Goal: Transaction & Acquisition: Download file/media

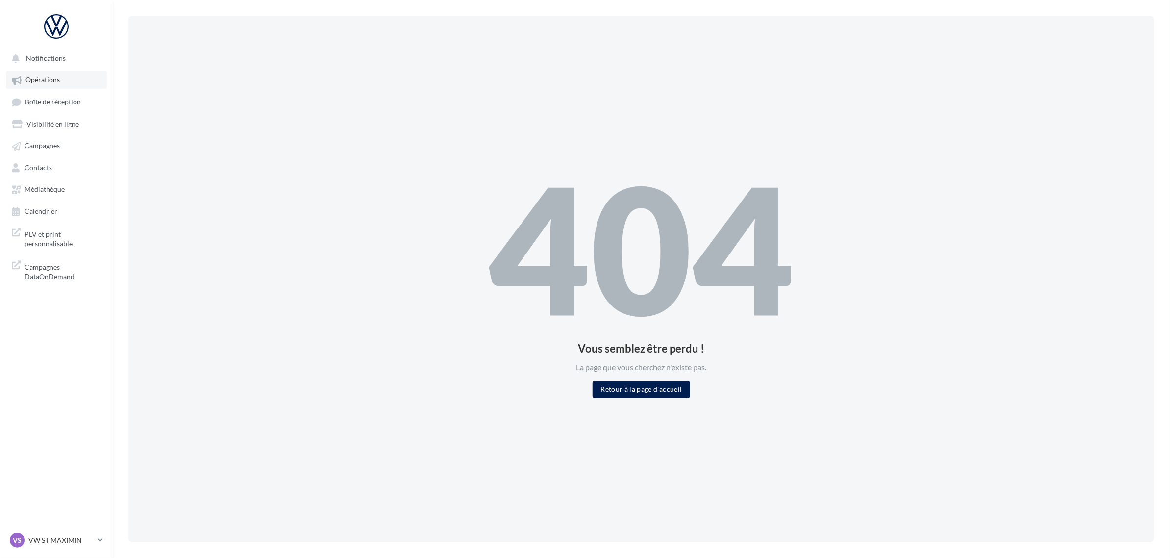
click at [68, 77] on link "Opérations" at bounding box center [56, 80] width 101 height 18
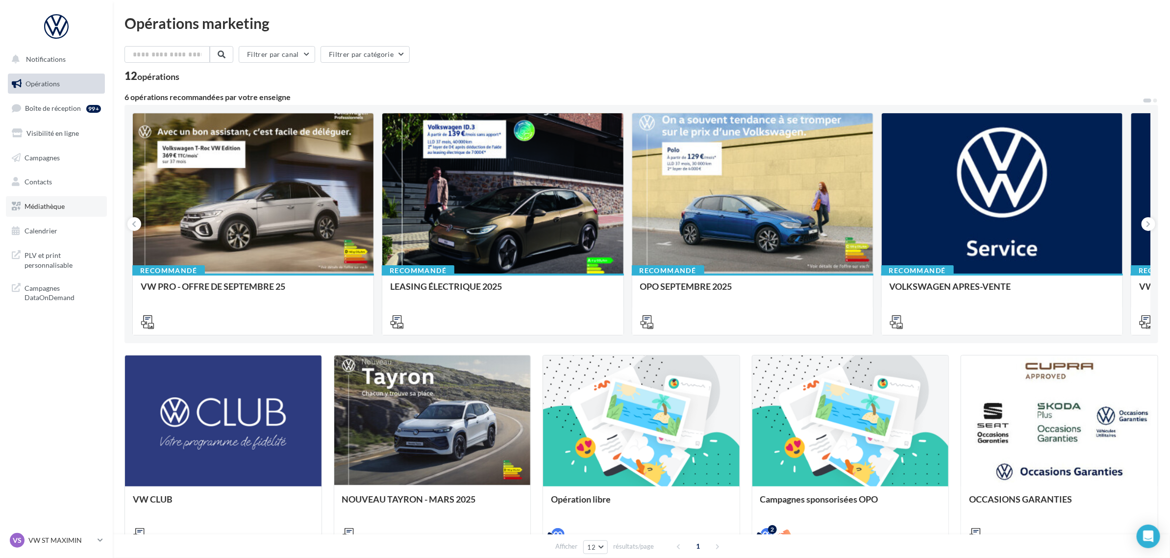
click at [77, 203] on link "Médiathèque" at bounding box center [56, 206] width 101 height 21
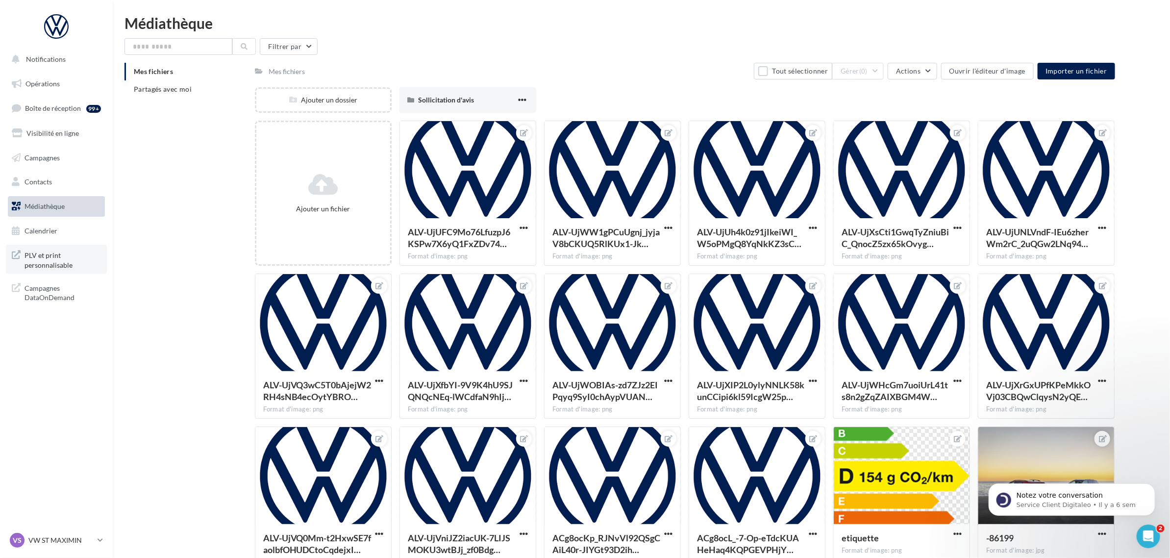
click at [87, 261] on span "PLV et print personnalisable" at bounding box center [63, 259] width 76 height 21
click at [75, 263] on span "PLV et print personnalisable" at bounding box center [63, 259] width 76 height 21
click at [170, 48] on input "text" at bounding box center [179, 46] width 108 height 17
click at [175, 75] on li "Mes fichiers" at bounding box center [186, 72] width 123 height 18
click at [176, 89] on span "Partagés avec moi" at bounding box center [163, 89] width 58 height 8
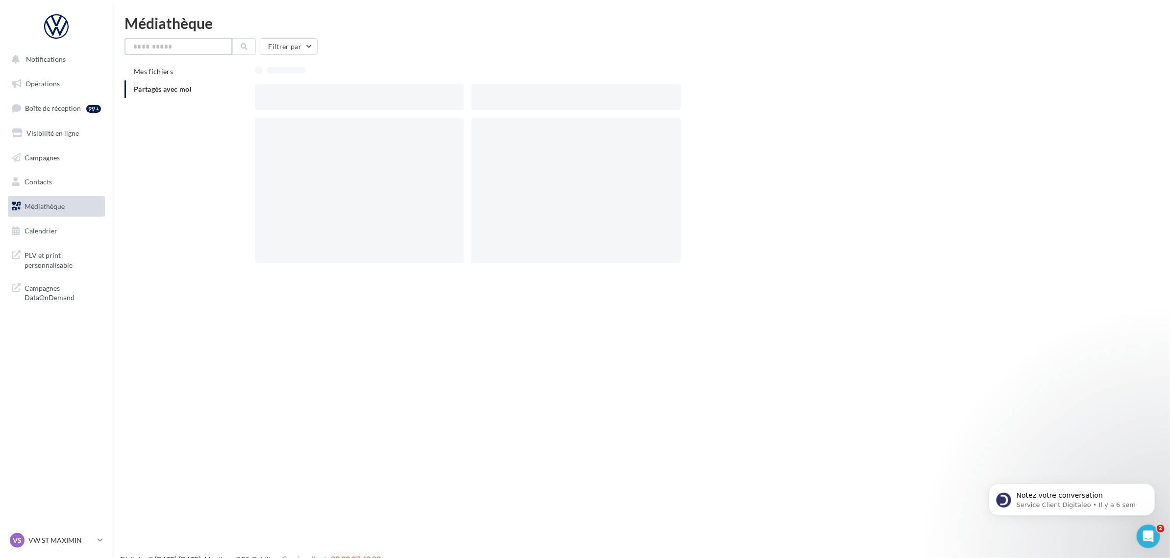
click at [168, 43] on input "text" at bounding box center [179, 46] width 108 height 17
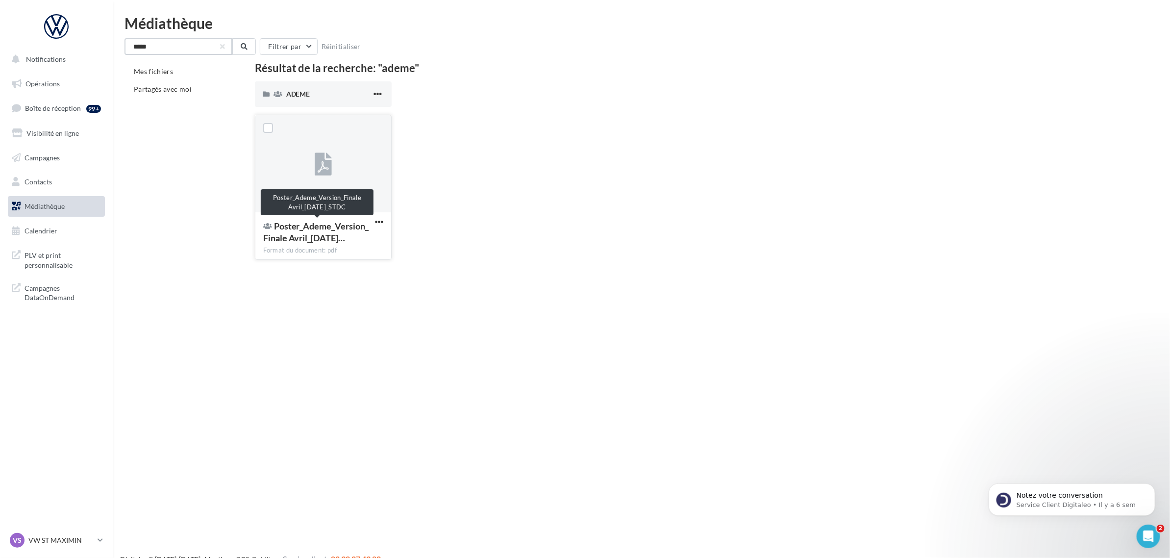
type input "*****"
click at [371, 222] on div "Poster_Ademe_Version_Finale Avril_23-04-25…" at bounding box center [317, 232] width 108 height 24
click at [376, 224] on span "button" at bounding box center [379, 222] width 8 height 8
click at [363, 246] on button "Télécharger" at bounding box center [336, 241] width 98 height 25
